Goal: Entertainment & Leisure: Consume media (video, audio)

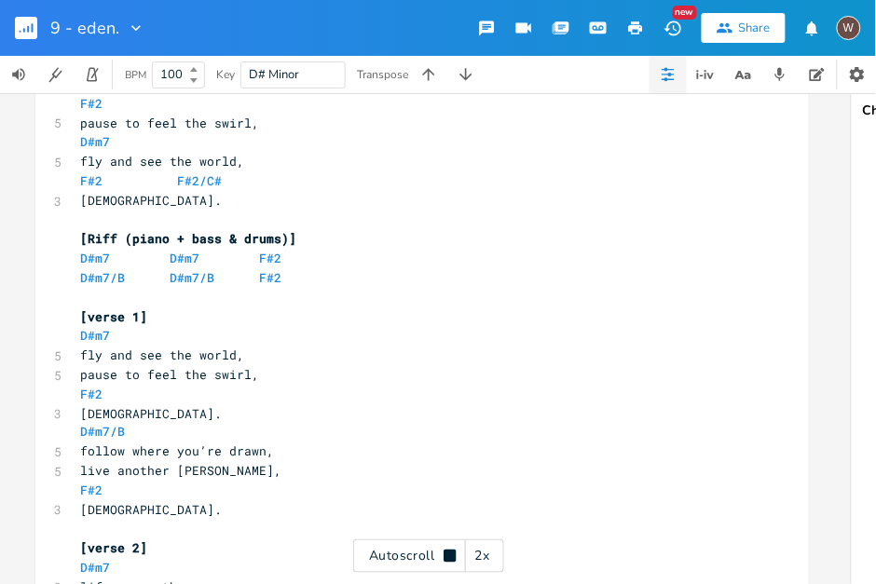
click at [479, 554] on div "2x" at bounding box center [483, 557] width 34 height 34
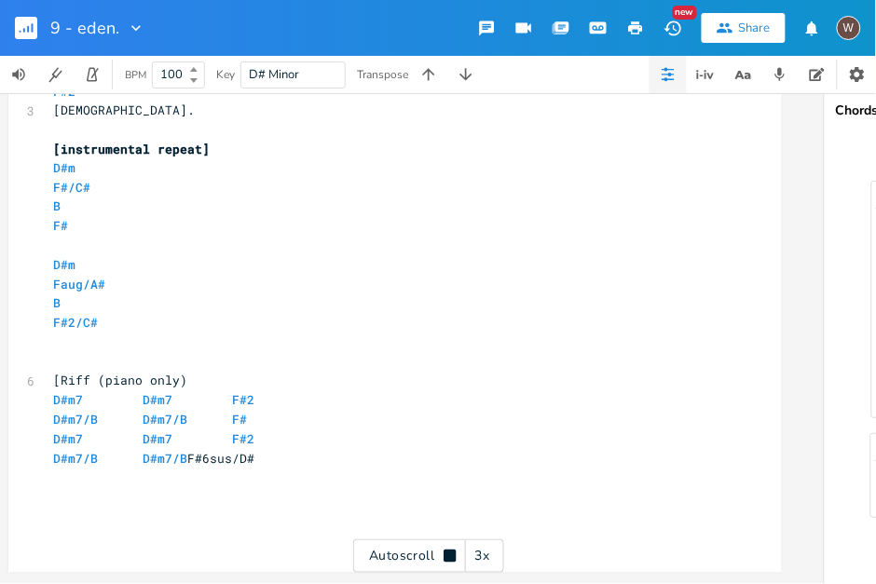
scroll to position [1734, 0]
click at [129, 26] on icon "button" at bounding box center [136, 28] width 19 height 19
click at [16, 20] on rect "button" at bounding box center [26, 28] width 22 height 22
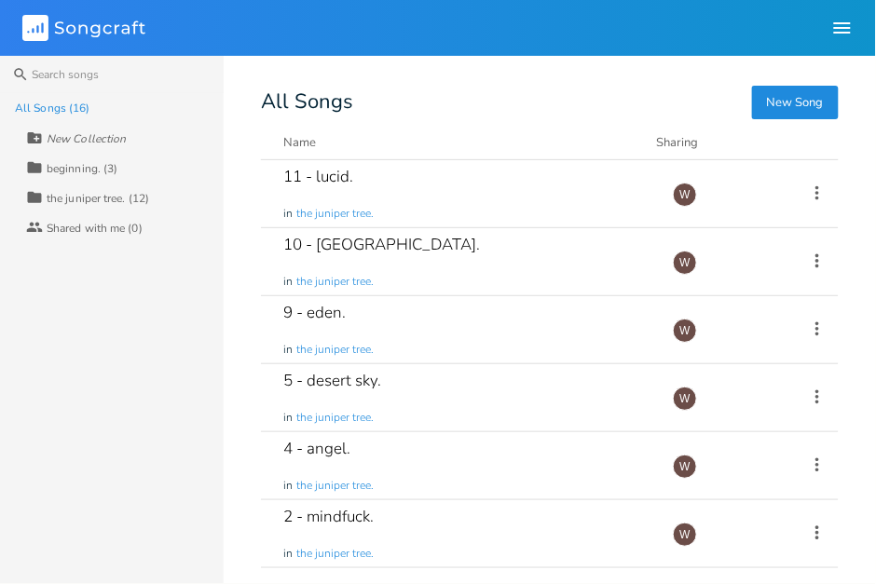
click at [34, 23] on rect at bounding box center [35, 28] width 26 height 26
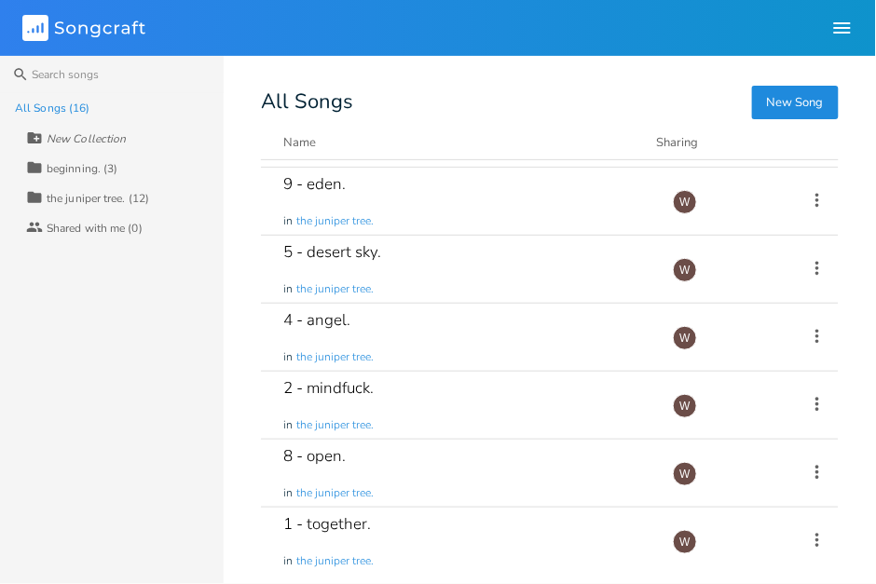
scroll to position [122, 0]
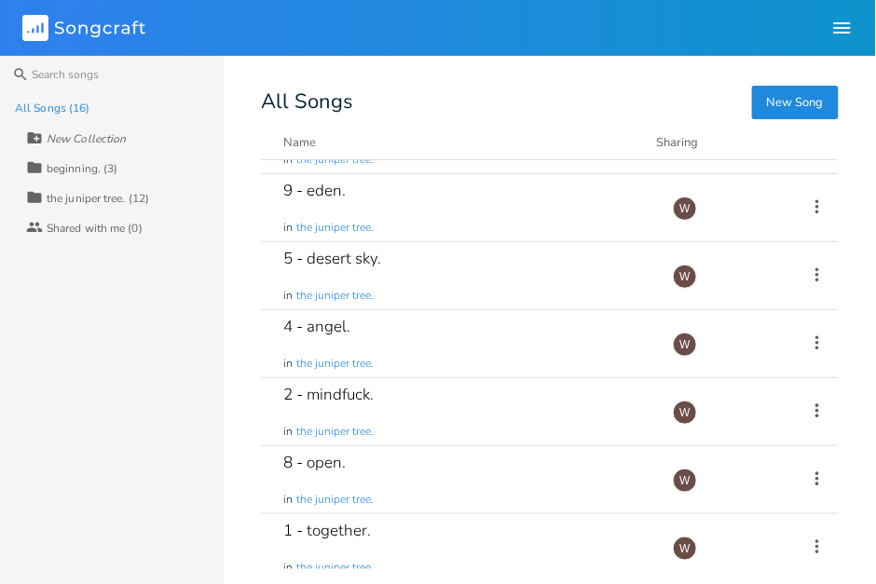
click at [489, 350] on div "4 - angel. in the juniper tree." at bounding box center [466, 343] width 367 height 67
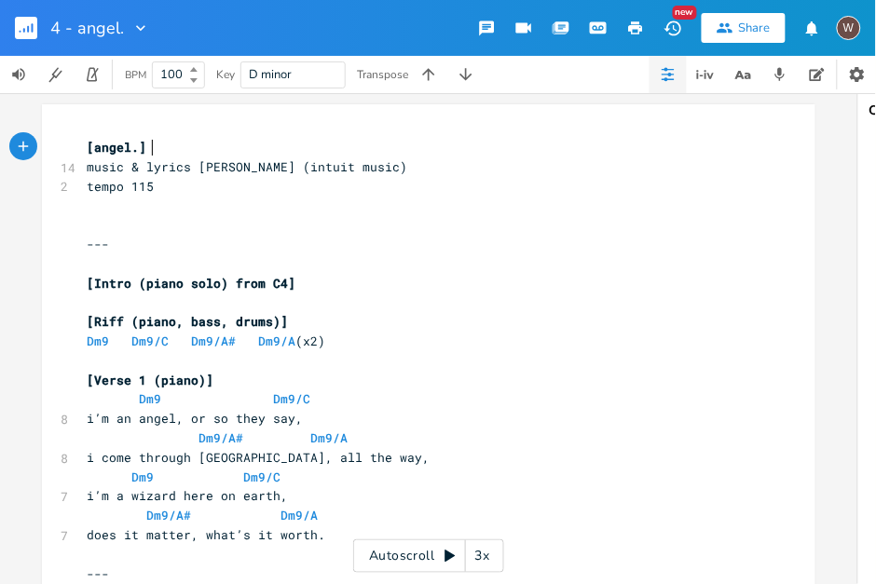
click at [418, 555] on div "Autoscroll 3x" at bounding box center [428, 557] width 151 height 34
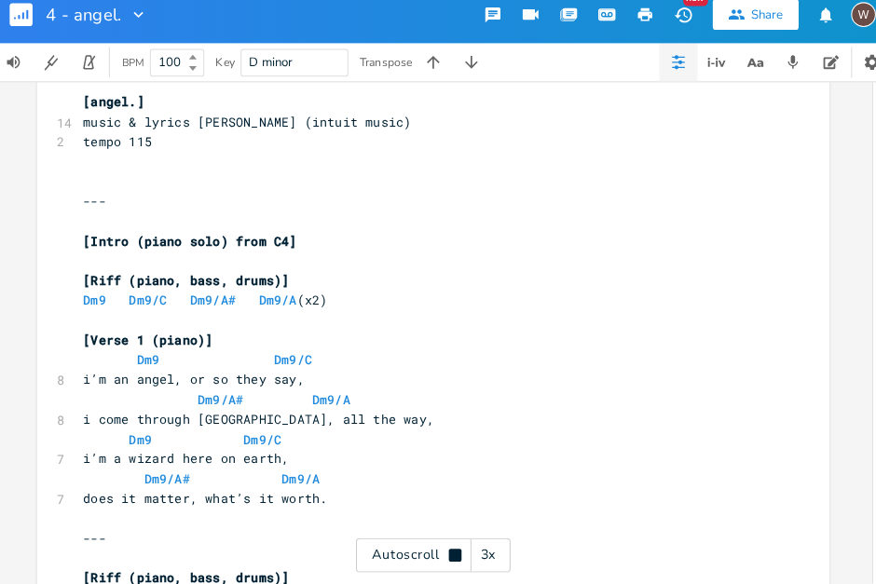
click at [487, 560] on div "3x" at bounding box center [483, 557] width 34 height 34
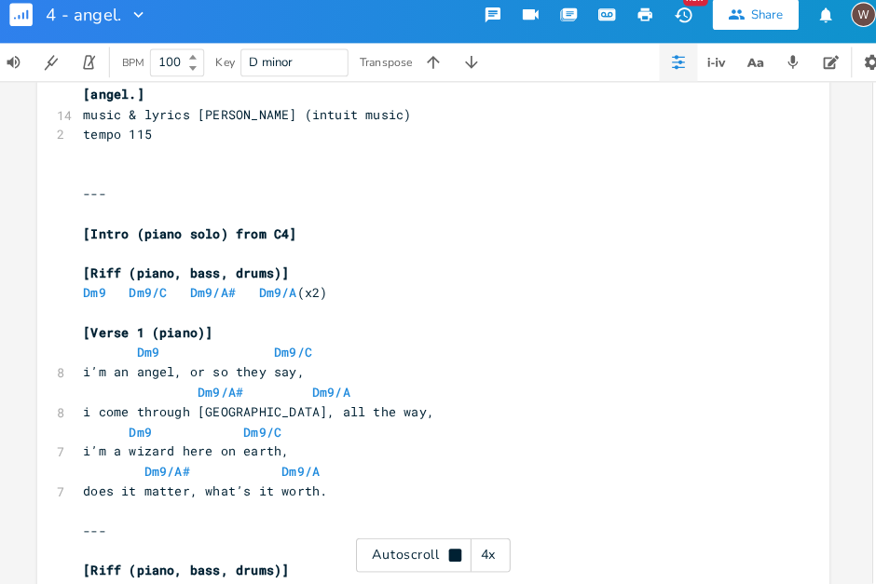
click at [485, 558] on div "4x" at bounding box center [483, 557] width 34 height 34
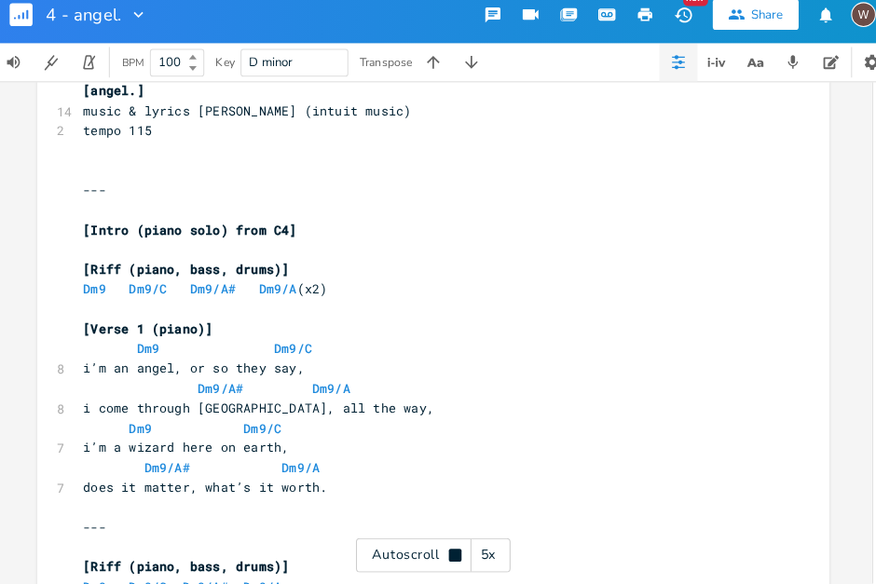
click at [486, 562] on div "5x" at bounding box center [483, 557] width 34 height 34
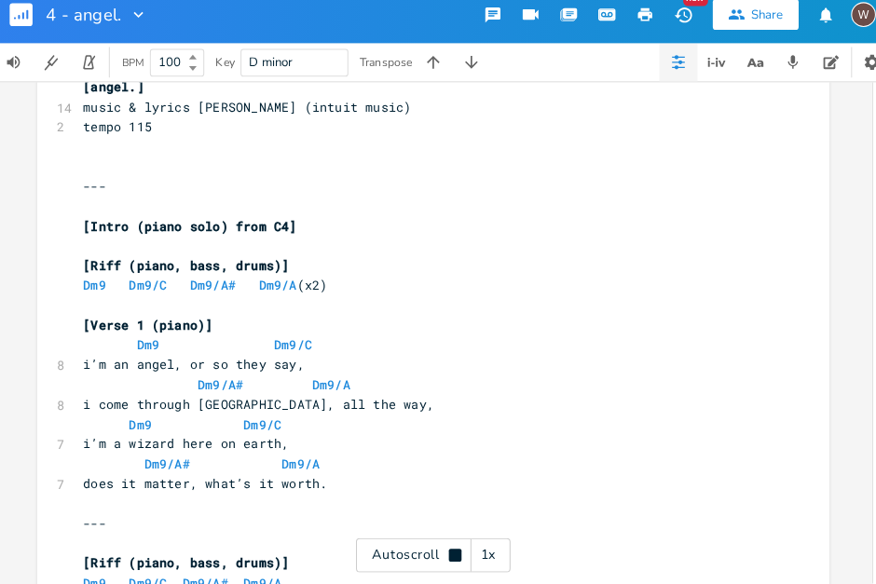
click at [492, 567] on div "1x" at bounding box center [483, 557] width 34 height 34
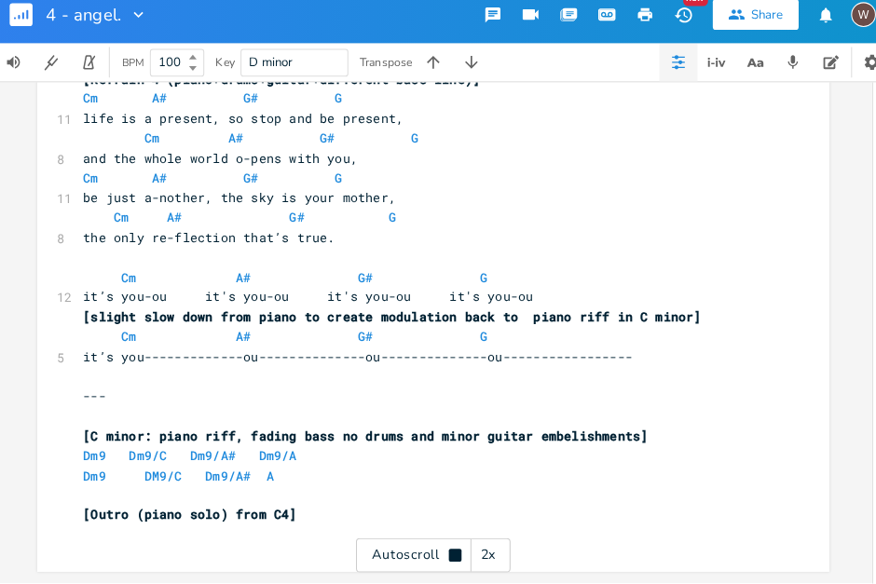
scroll to position [2781, 0]
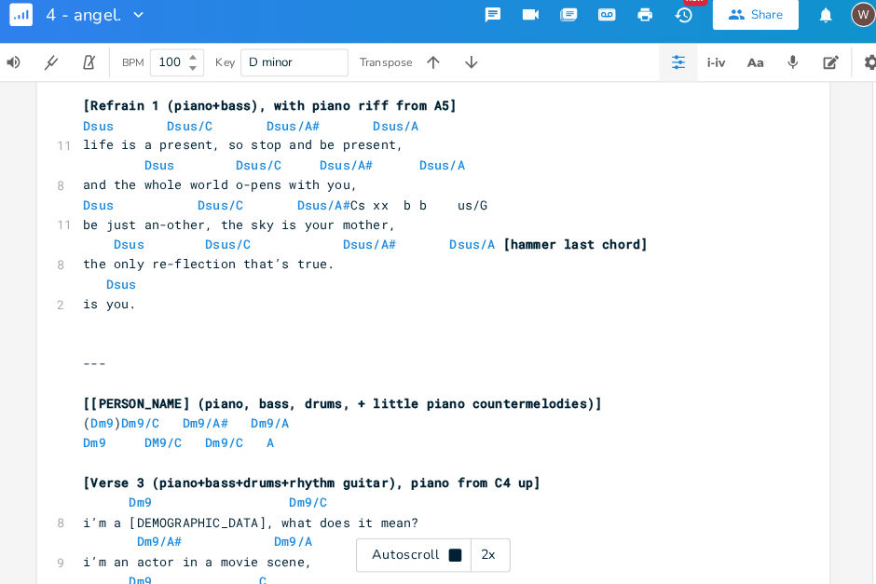
click at [139, 28] on icon "button" at bounding box center [140, 28] width 19 height 19
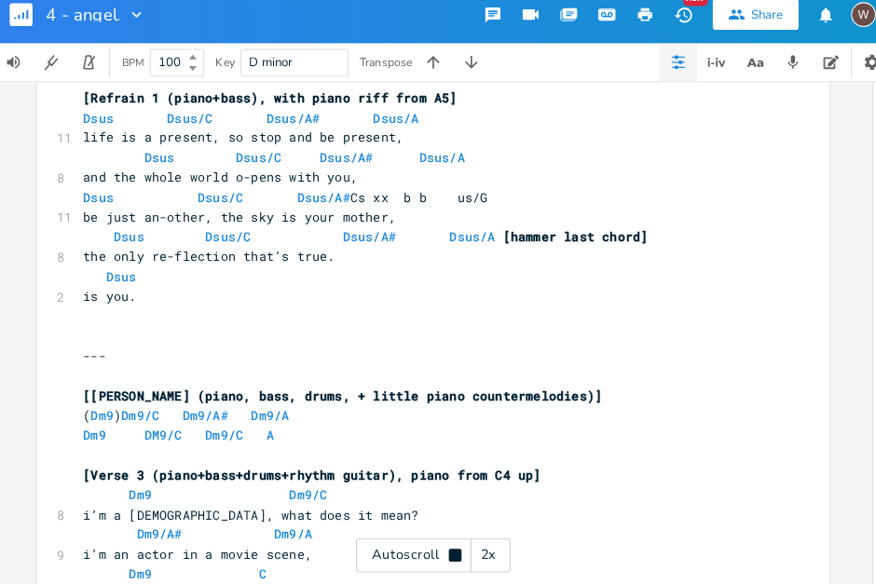
click at [27, 24] on rect "button" at bounding box center [26, 28] width 22 height 22
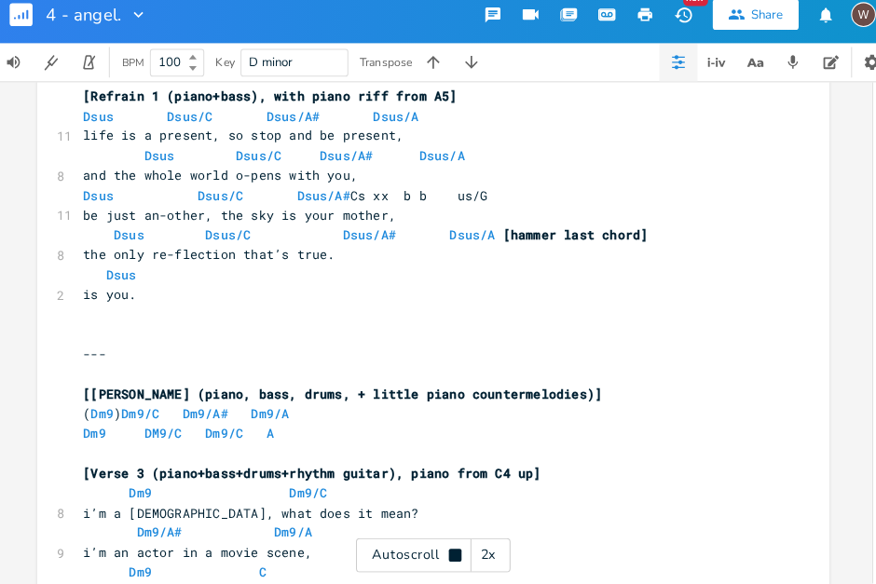
scroll to position [816, 0]
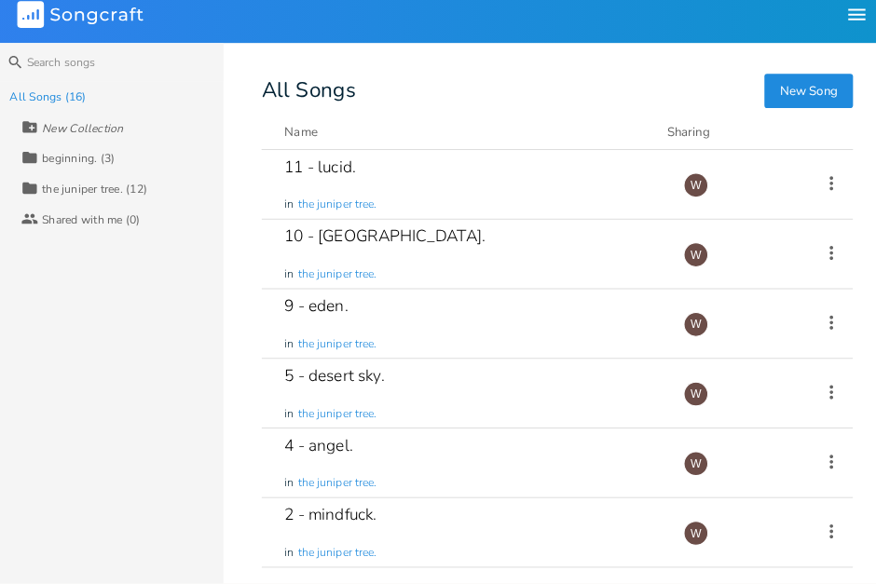
click at [28, 32] on icon at bounding box center [28, 32] width 2 height 2
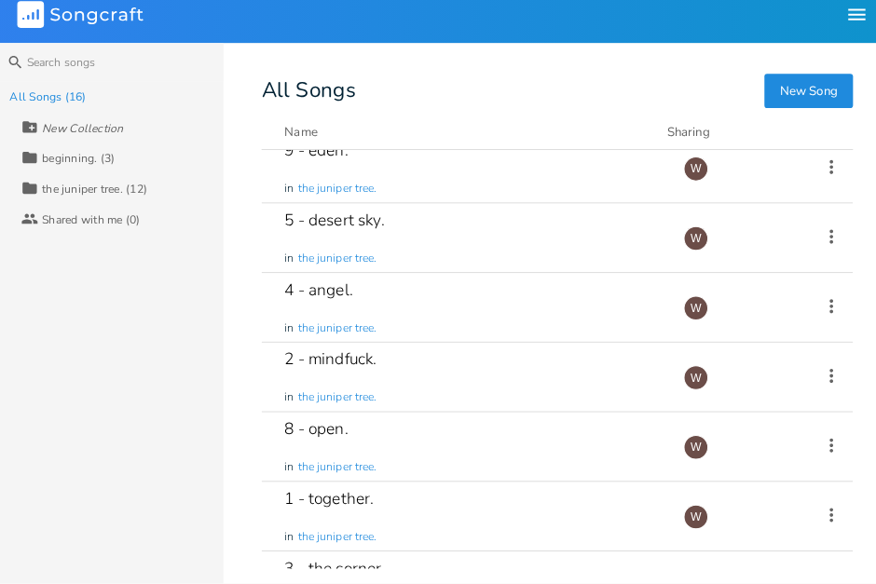
scroll to position [159, 0]
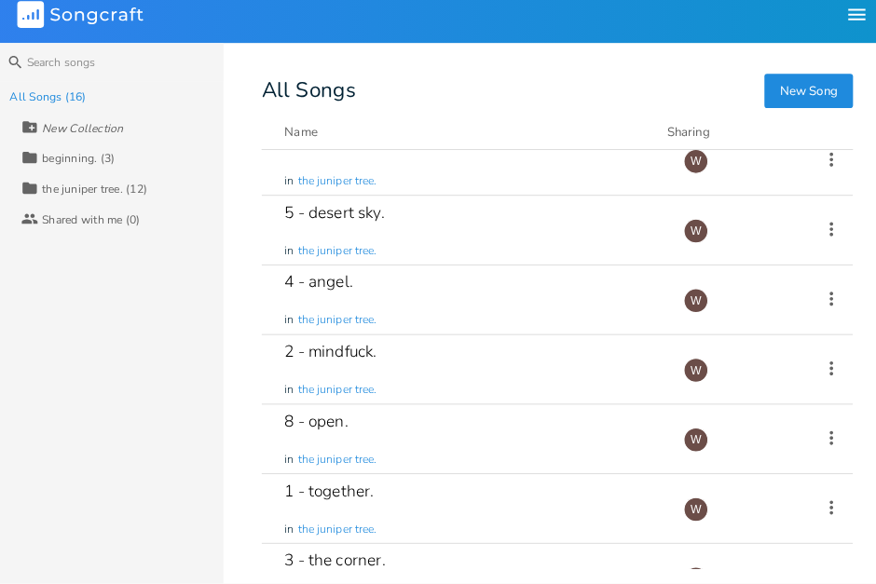
click at [476, 370] on div "2 - mindfuck. in the juniper tree." at bounding box center [466, 374] width 367 height 67
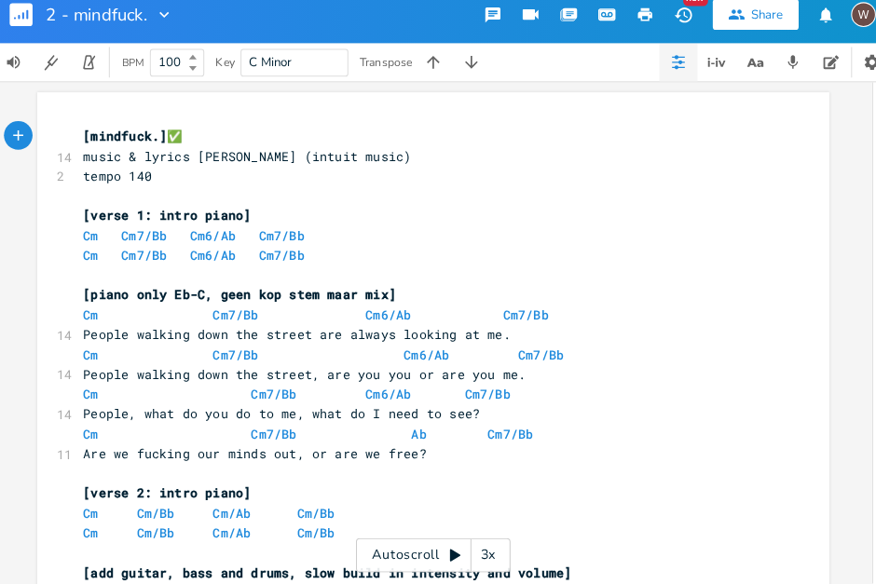
click at [403, 551] on div "Autoscroll 3x" at bounding box center [428, 557] width 151 height 34
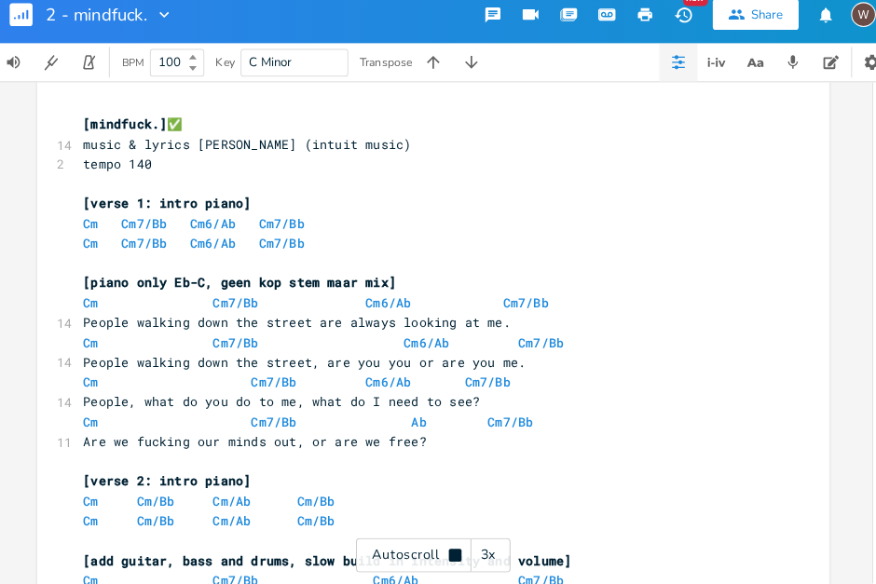
click at [485, 559] on div "3x" at bounding box center [483, 557] width 34 height 34
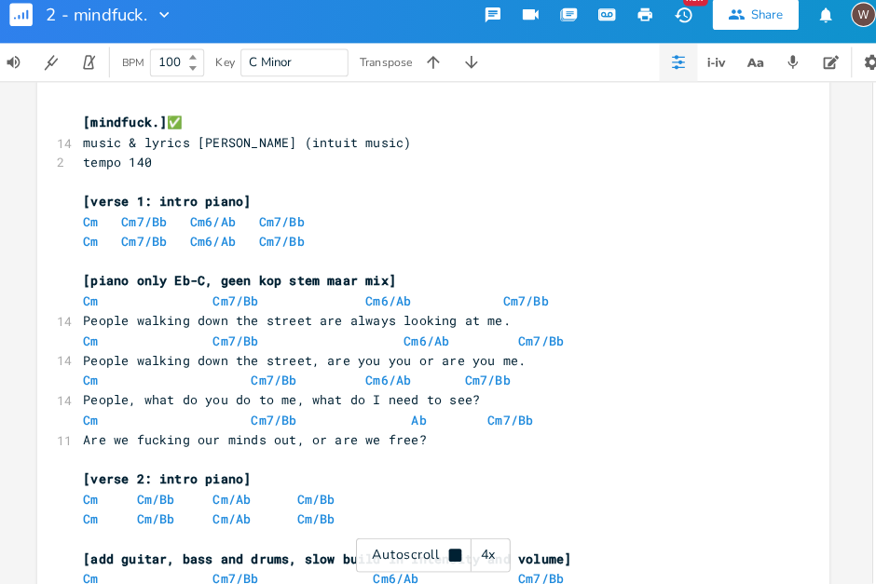
click at [497, 559] on div "4x" at bounding box center [483, 557] width 34 height 34
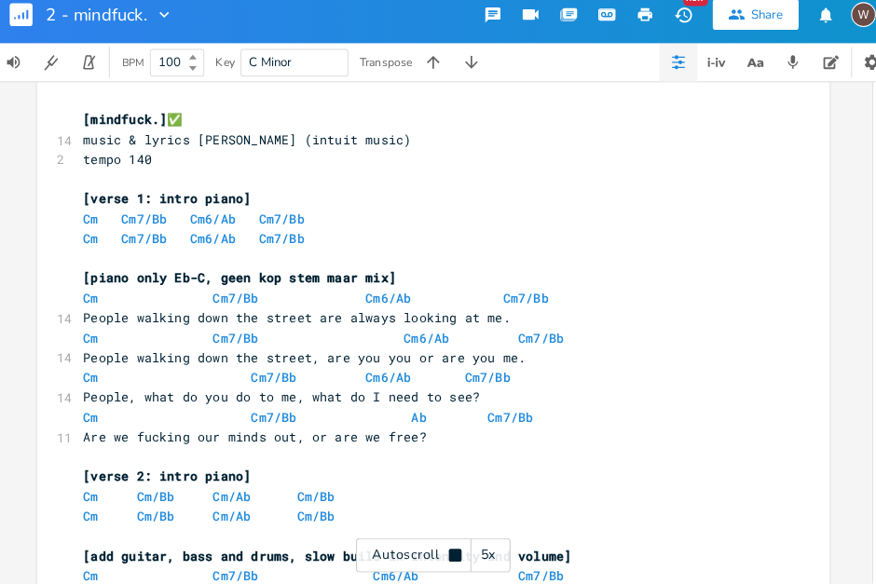
click at [495, 564] on div "5x" at bounding box center [483, 557] width 34 height 34
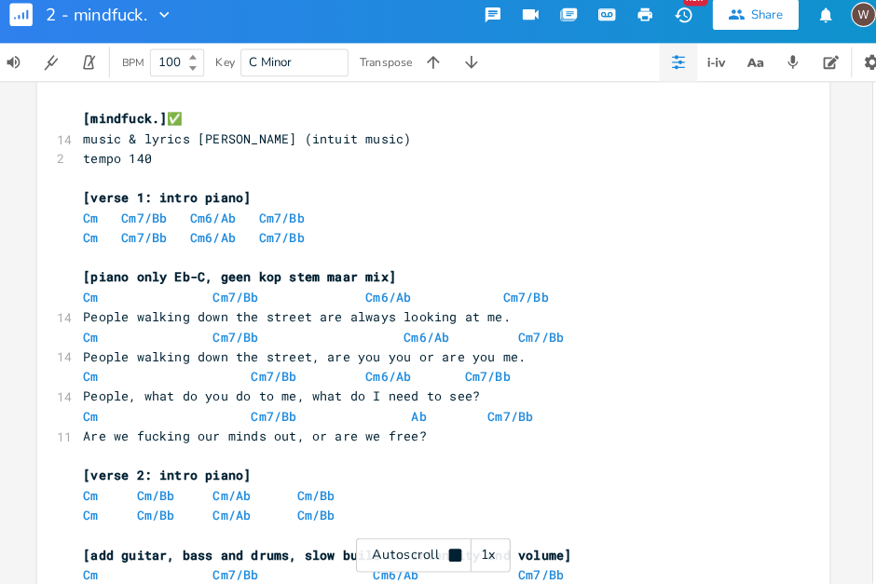
click at [487, 556] on div "1x" at bounding box center [483, 557] width 34 height 34
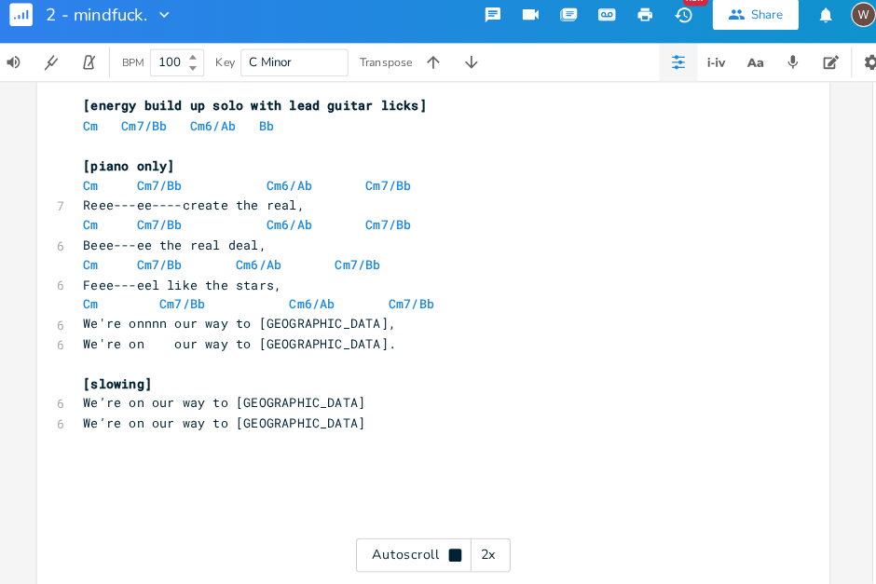
click at [170, 27] on icon "button" at bounding box center [166, 28] width 19 height 19
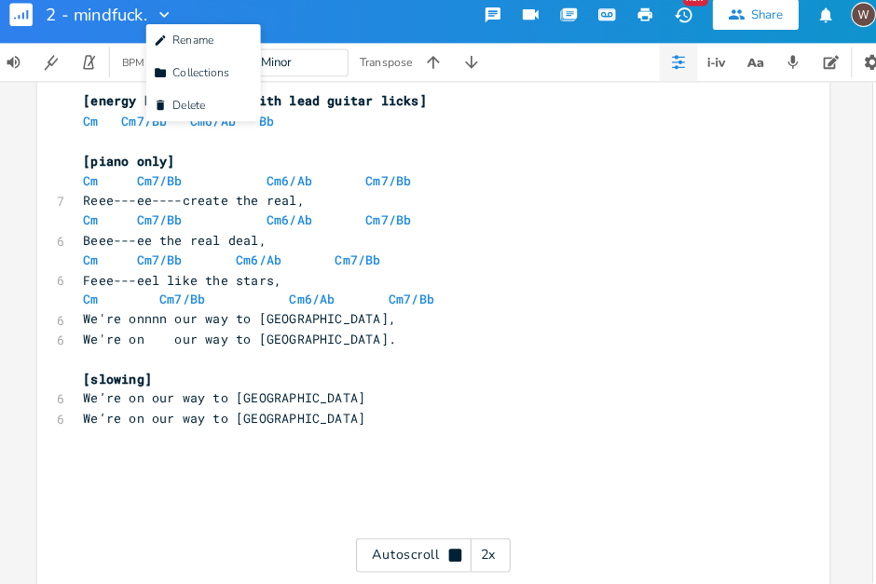
click at [32, 34] on rect "button" at bounding box center [26, 28] width 22 height 22
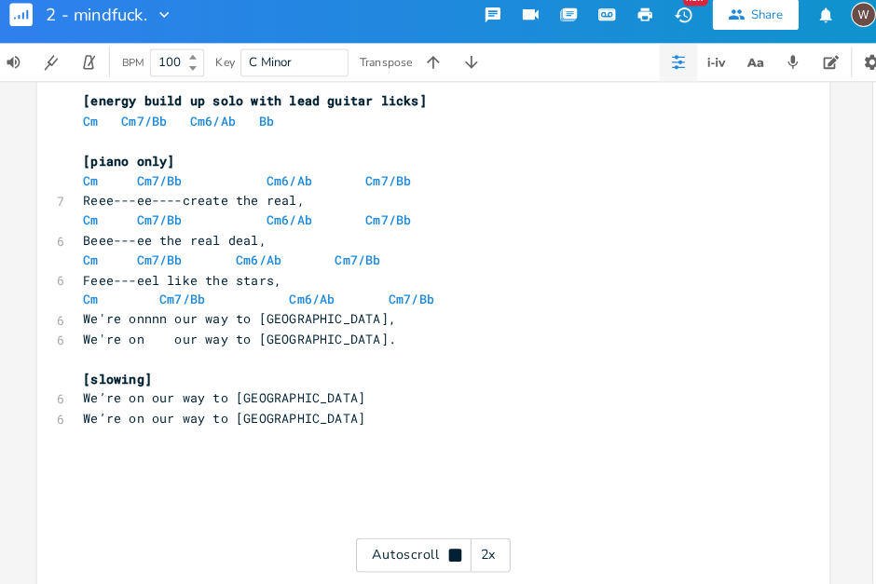
scroll to position [1432, 0]
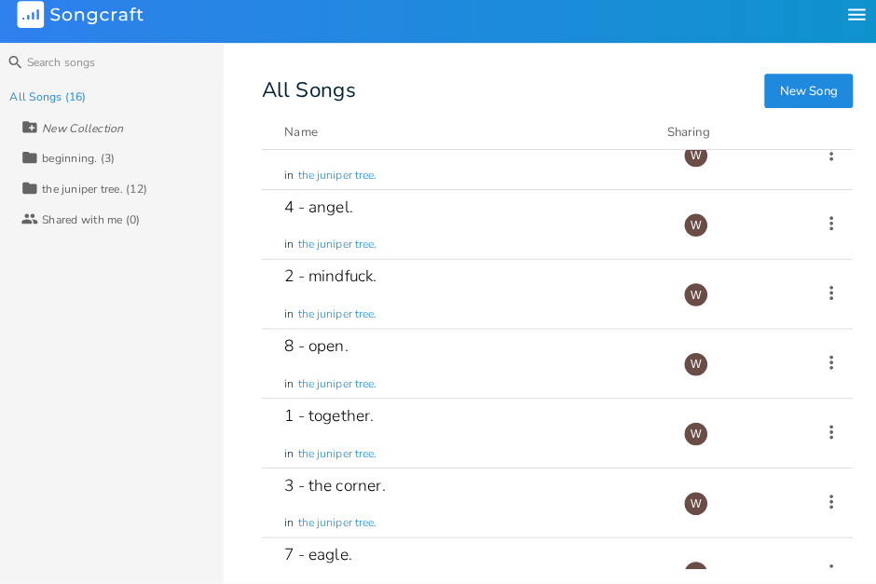
scroll to position [252, 0]
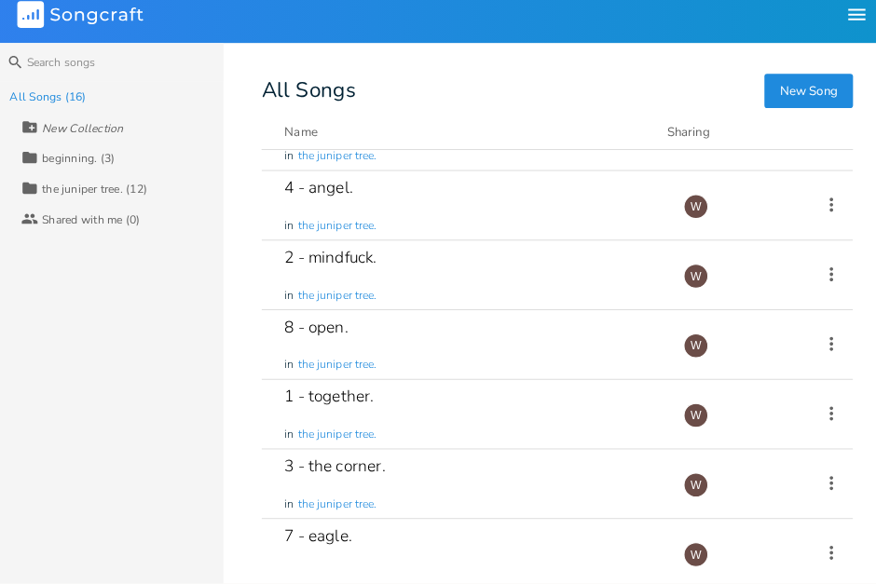
click at [504, 348] on div "8 - open. in the juniper tree." at bounding box center [466, 350] width 367 height 67
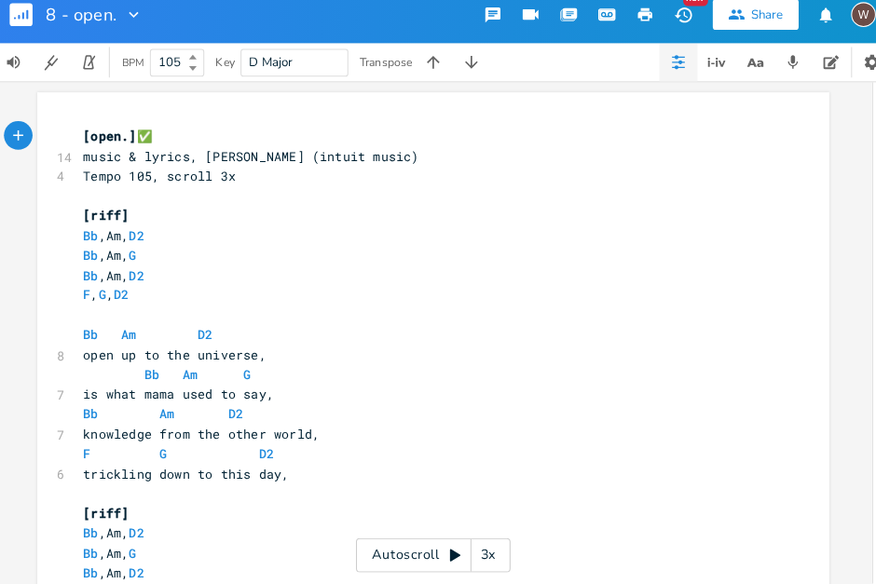
click at [134, 28] on icon "button" at bounding box center [136, 28] width 19 height 19
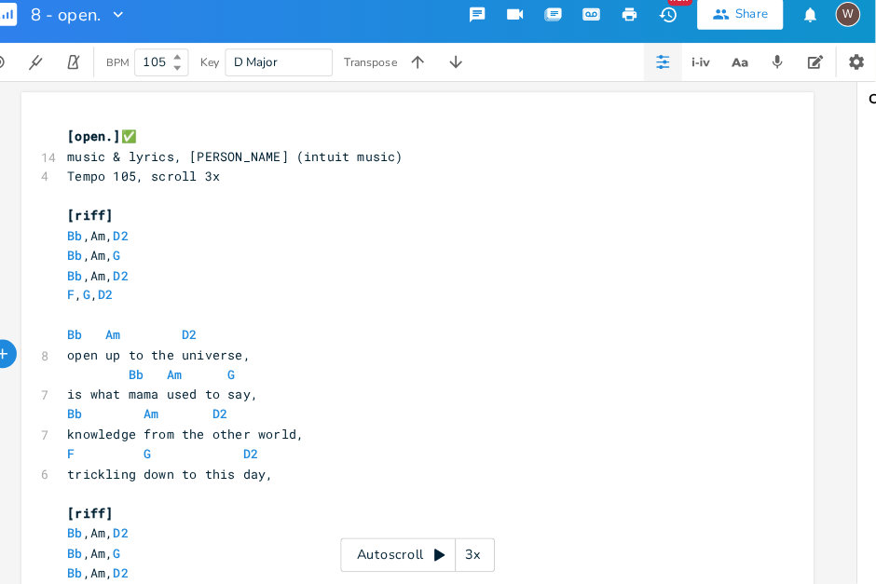
click at [403, 554] on div "Autoscroll 3x" at bounding box center [428, 557] width 151 height 34
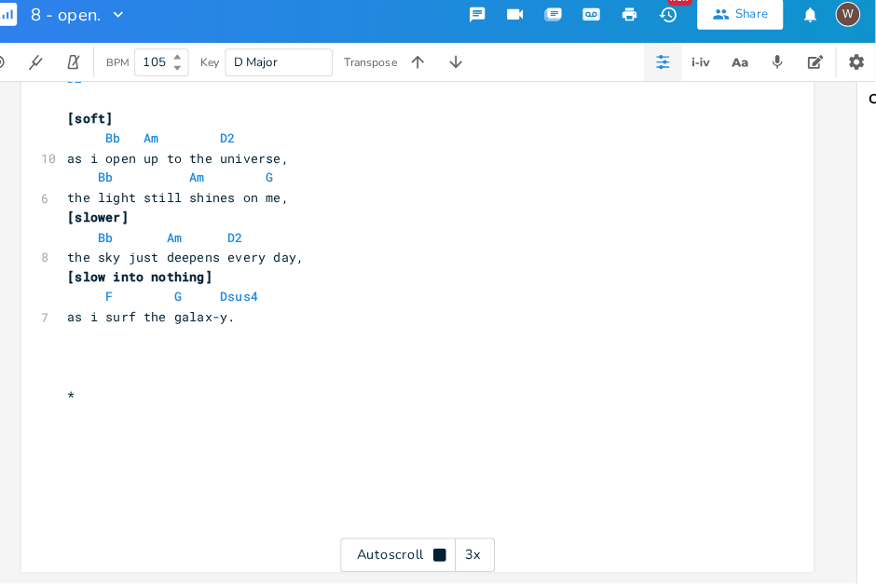
scroll to position [1656, 0]
click at [136, 36] on icon "button" at bounding box center [136, 28] width 19 height 19
click at [35, 34] on rect "button" at bounding box center [26, 28] width 22 height 22
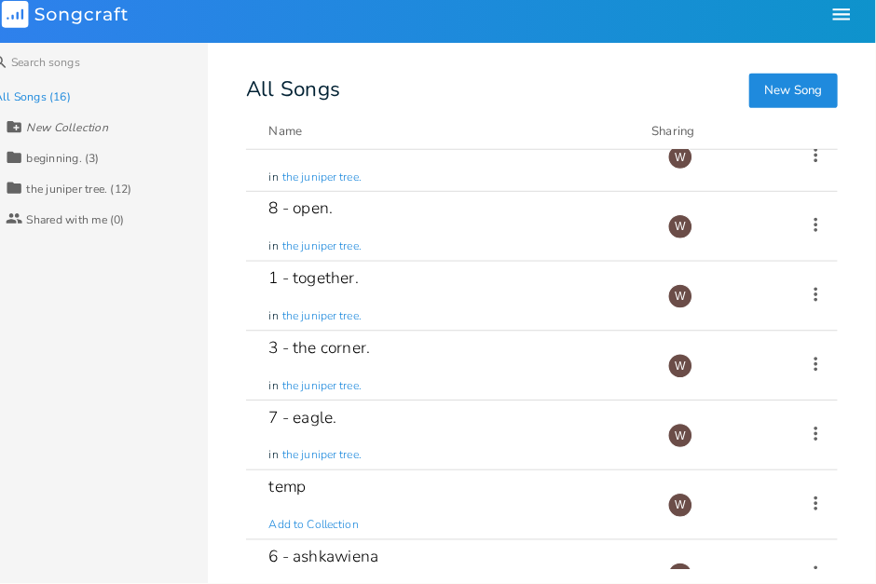
scroll to position [366, 0]
click at [499, 387] on div "3 - the corner. in the juniper tree." at bounding box center [466, 371] width 367 height 67
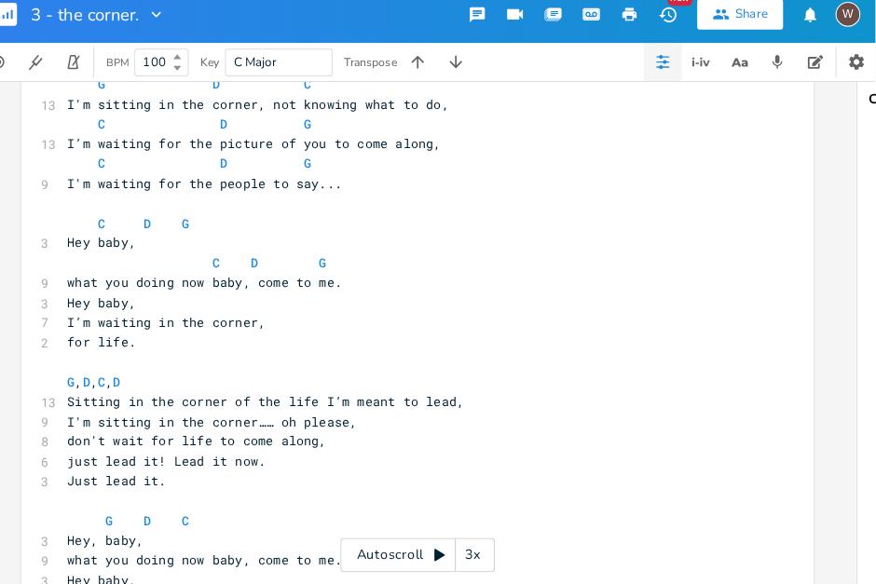
scroll to position [245, 0]
click at [401, 559] on div "Autoscroll 3x" at bounding box center [428, 557] width 151 height 34
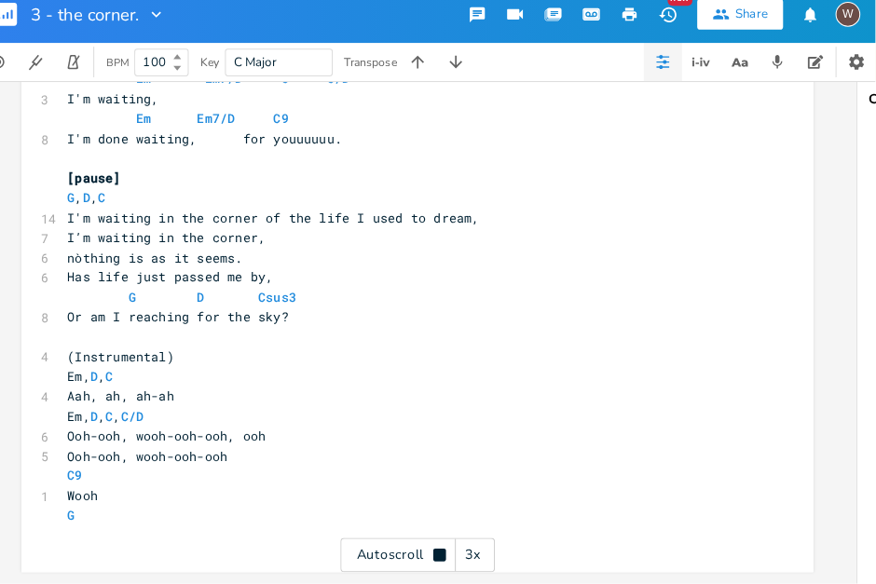
scroll to position [1075, 0]
click at [172, 28] on icon "button" at bounding box center [173, 28] width 19 height 19
click at [32, 28] on icon "button" at bounding box center [33, 27] width 2 height 9
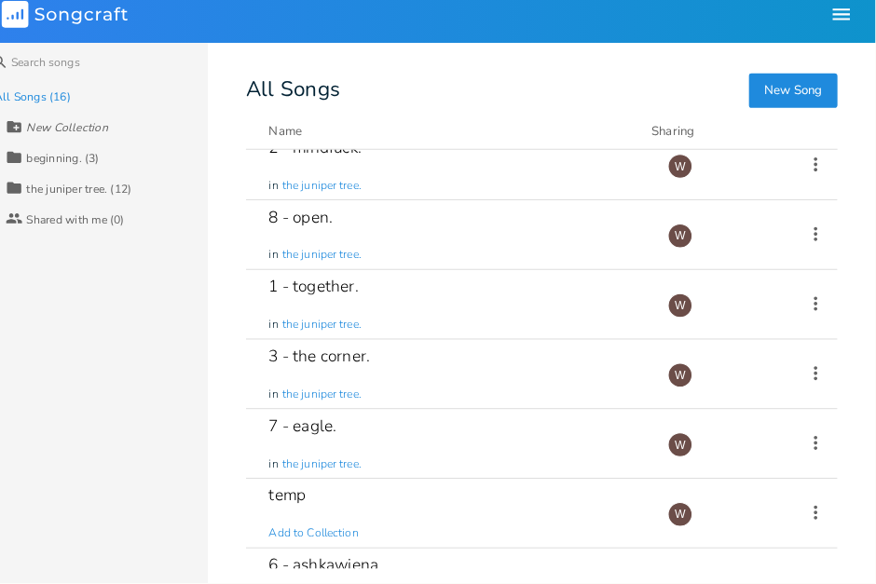
scroll to position [360, 0]
click at [509, 437] on div "7 - eagle. in the juniper tree." at bounding box center [466, 446] width 367 height 67
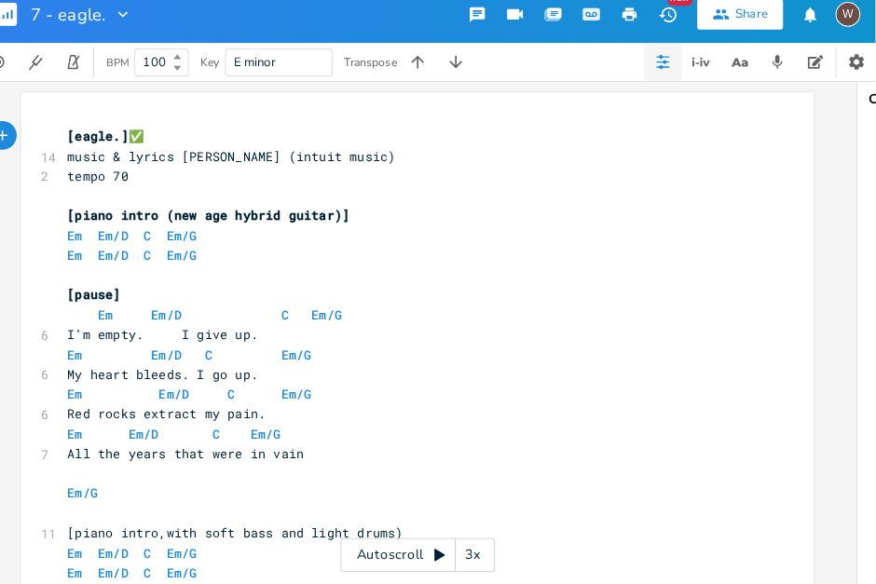
click at [443, 558] on icon at bounding box center [450, 556] width 15 height 15
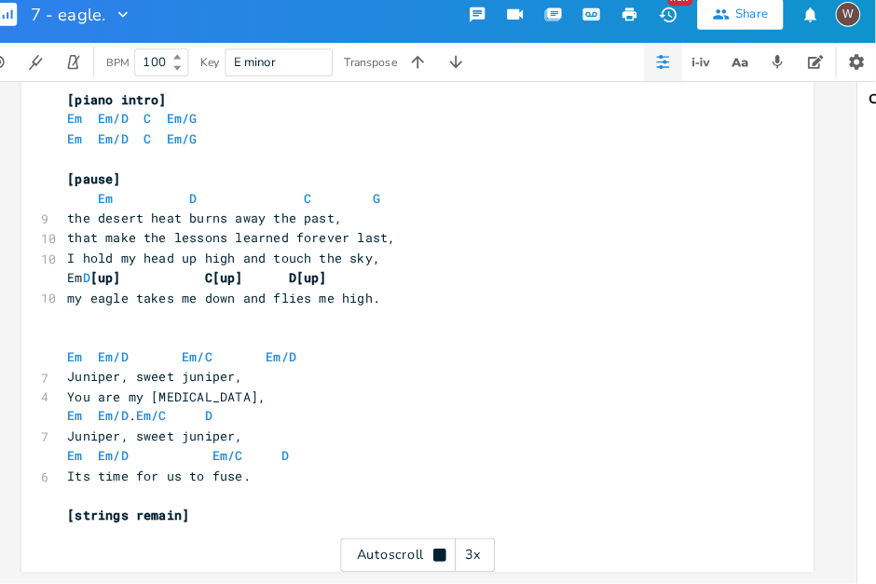
scroll to position [1424, 0]
click at [138, 29] on icon "button" at bounding box center [140, 28] width 9 height 6
click at [30, 34] on rect "button" at bounding box center [26, 28] width 22 height 22
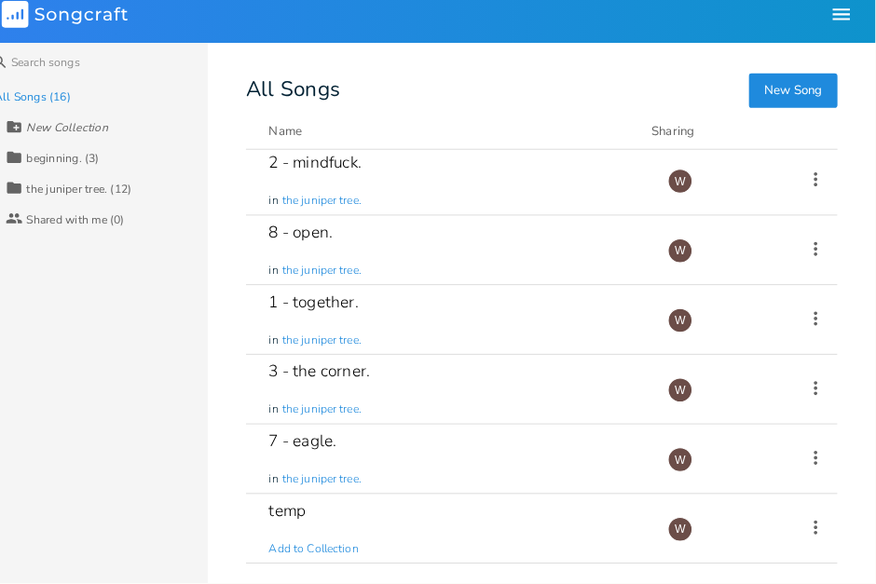
scroll to position [344, 0]
click at [465, 331] on div "1 - together. in the juniper tree." at bounding box center [466, 326] width 367 height 67
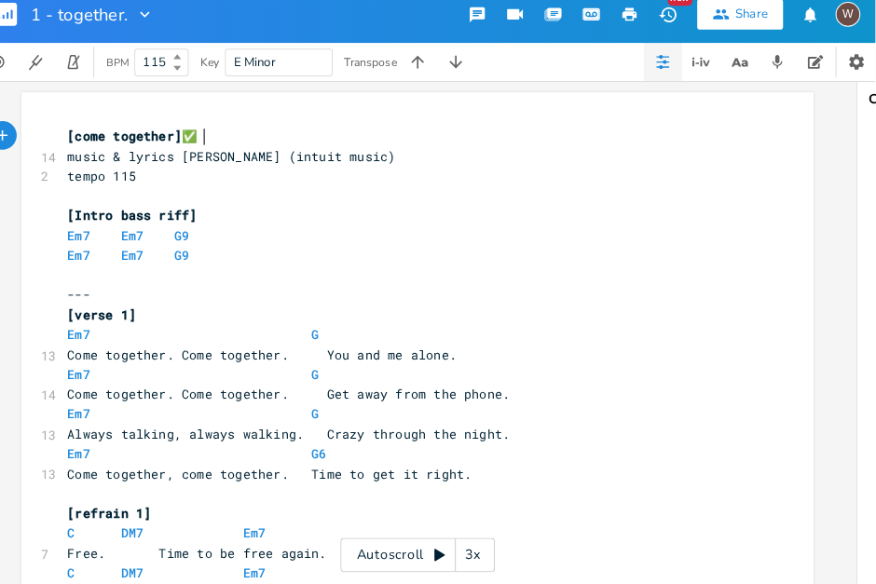
click at [396, 557] on div "Autoscroll 3x" at bounding box center [428, 557] width 151 height 34
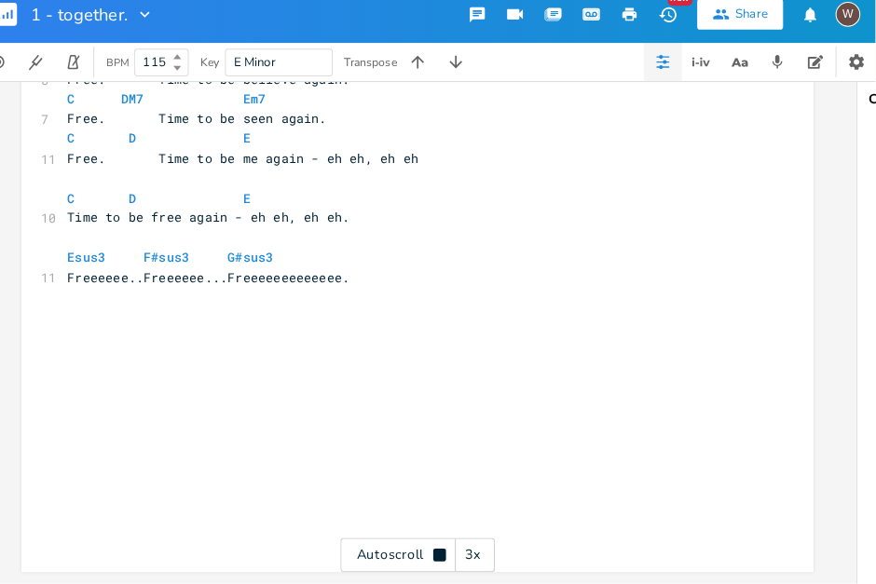
scroll to position [1812, 0]
